Goal: Book appointment/travel/reservation

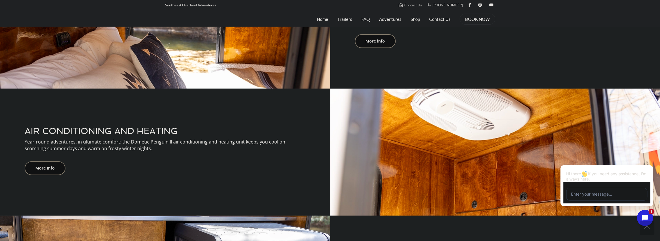
scroll to position [464, 0]
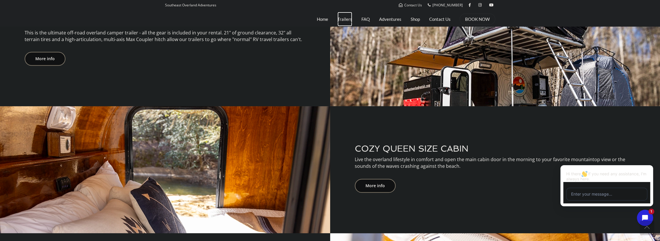
click at [347, 17] on link "Trailers" at bounding box center [345, 19] width 15 height 14
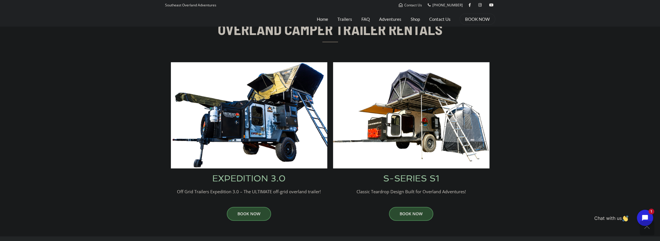
scroll to position [232, 0]
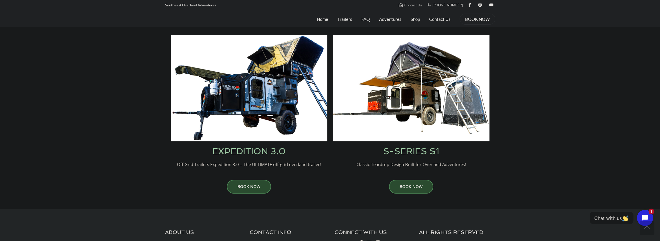
click at [255, 152] on h3 "EXPEDITION 3.0" at bounding box center [249, 151] width 156 height 9
click at [257, 118] on img at bounding box center [249, 88] width 156 height 106
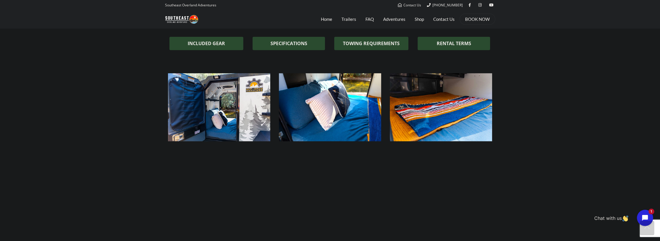
scroll to position [464, 0]
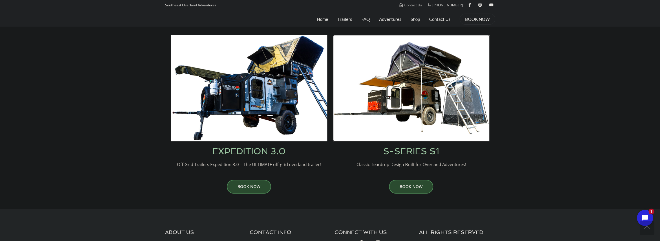
click at [375, 101] on img at bounding box center [411, 88] width 156 height 106
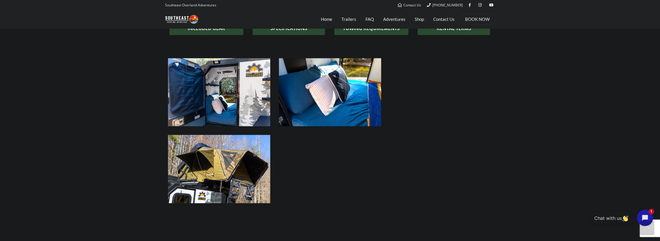
scroll to position [493, 0]
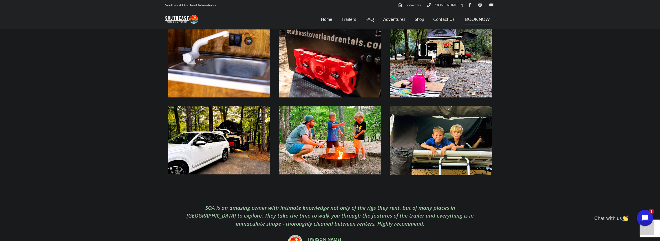
scroll to position [1014, 0]
